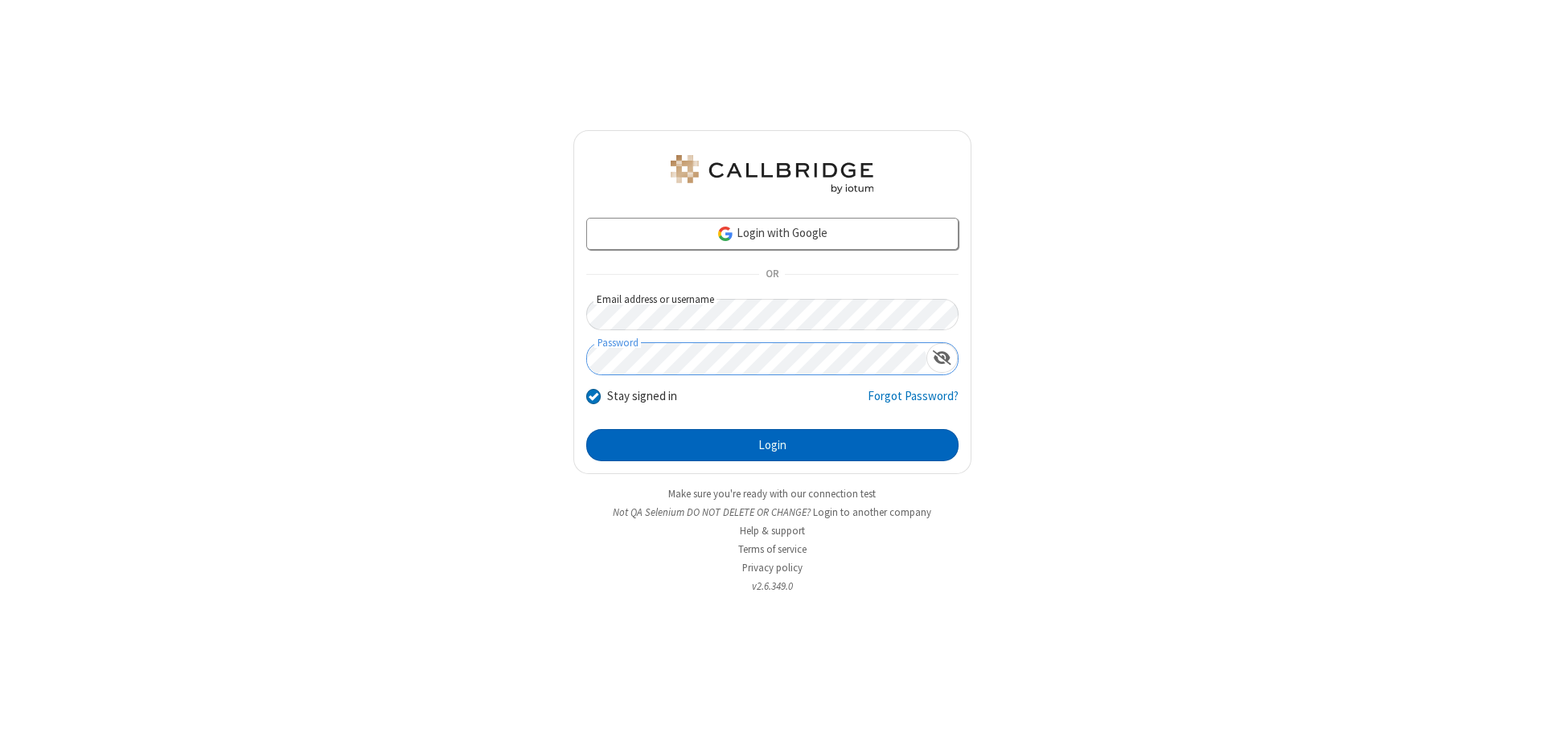
click at [772, 445] on button "Login" at bounding box center [772, 445] width 372 height 32
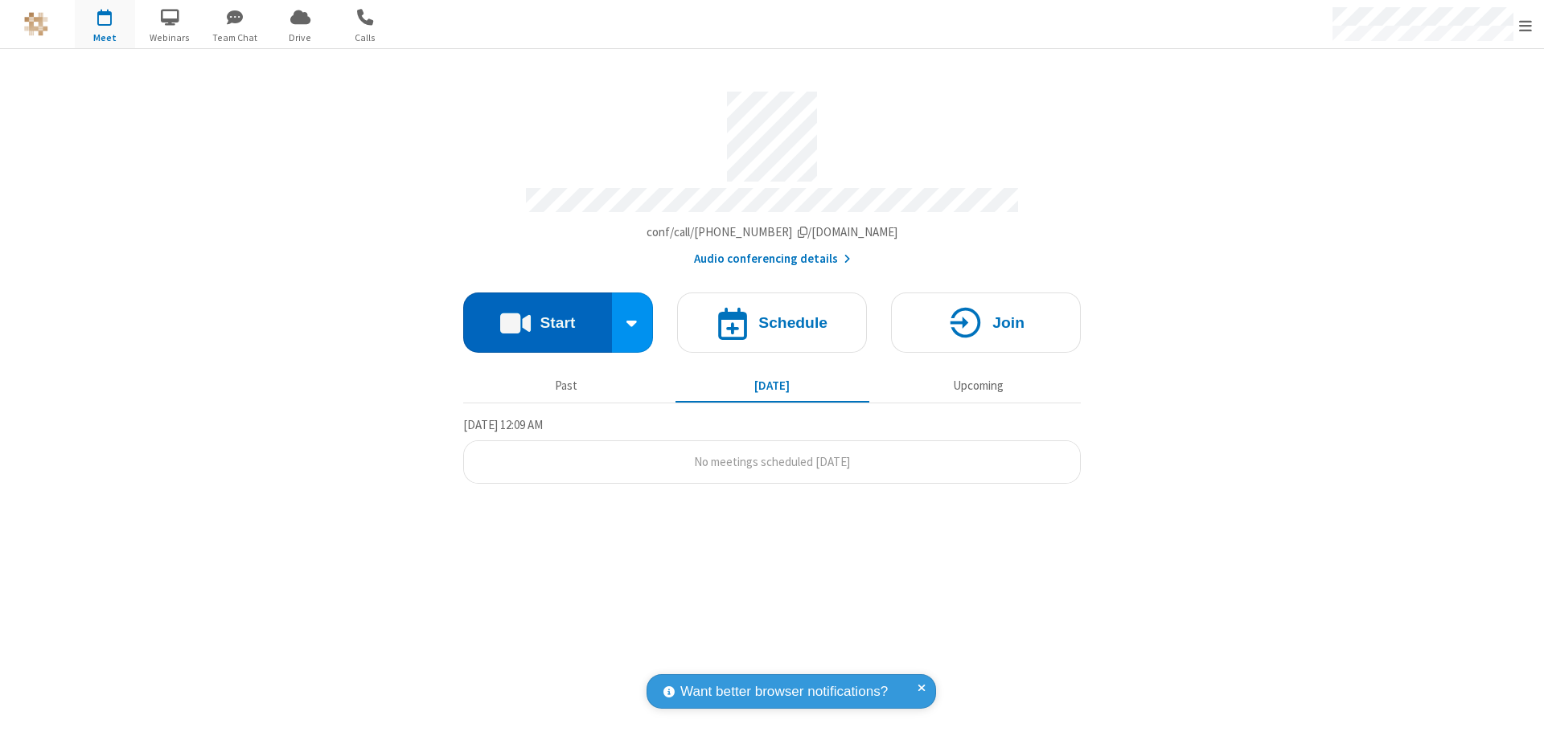
click at [537, 315] on button "Start" at bounding box center [537, 323] width 149 height 60
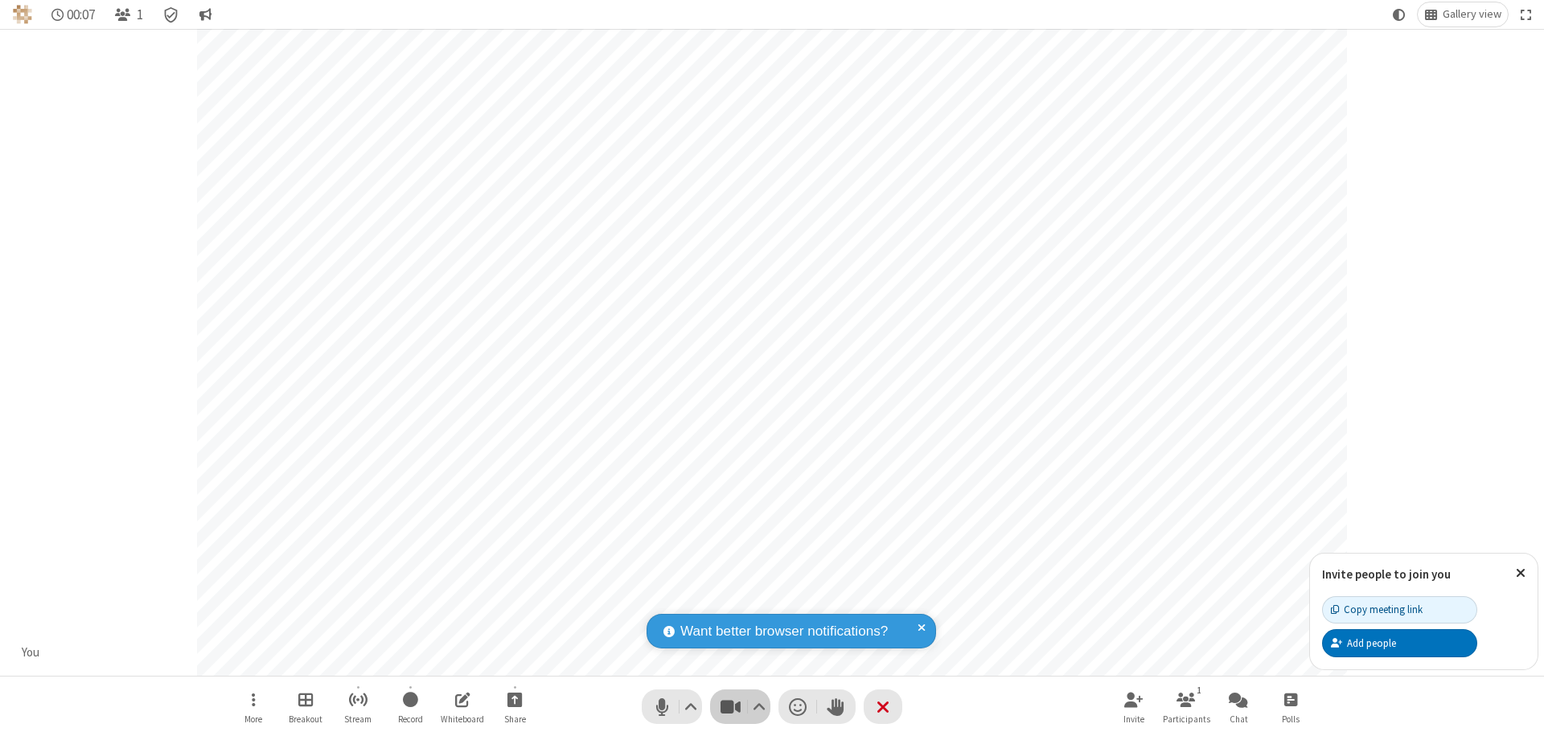
click at [730, 707] on span "Stop video (⌘+Shift+V)" at bounding box center [730, 706] width 24 height 23
click at [730, 707] on span "Start video (⌘+Shift+V)" at bounding box center [730, 706] width 24 height 23
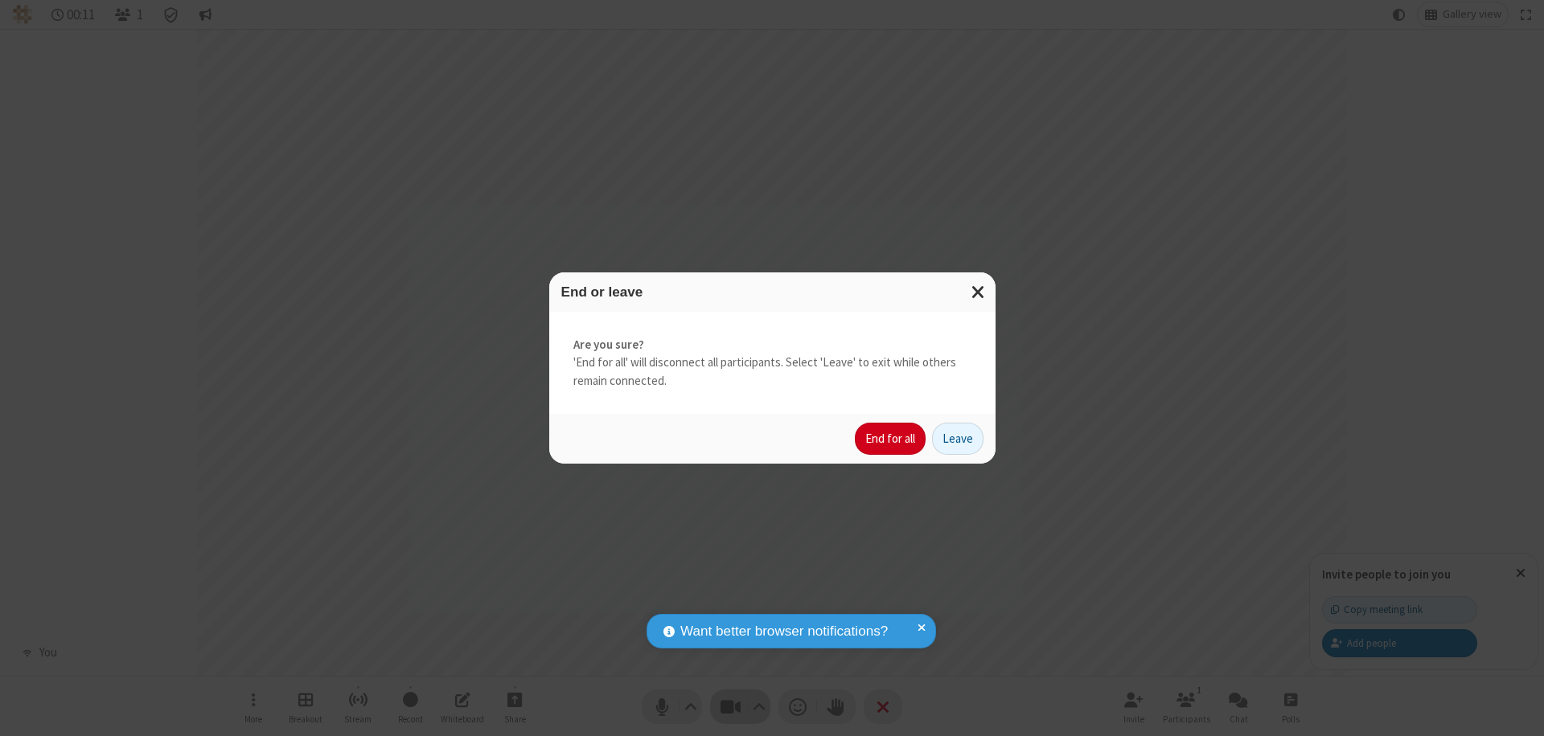
click at [891, 439] on button "End for all" at bounding box center [890, 439] width 71 height 32
